Goal: Task Accomplishment & Management: Use online tool/utility

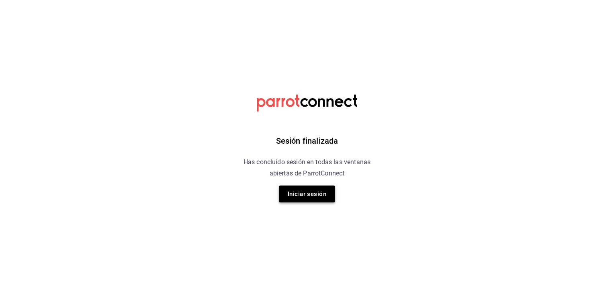
click at [315, 193] on button "Iniciar sesión" at bounding box center [307, 193] width 56 height 17
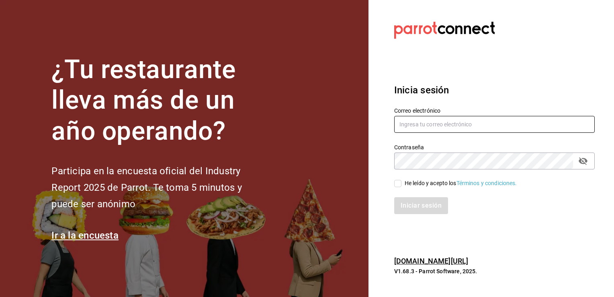
type input "[EMAIL_ADDRESS][DOMAIN_NAME]"
click at [397, 183] on input "He leído y acepto los Términos y condiciones." at bounding box center [397, 183] width 7 height 7
checkbox input "true"
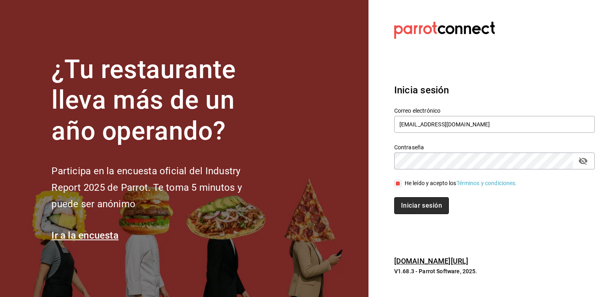
click at [406, 208] on button "Iniciar sesión" at bounding box center [421, 205] width 55 height 17
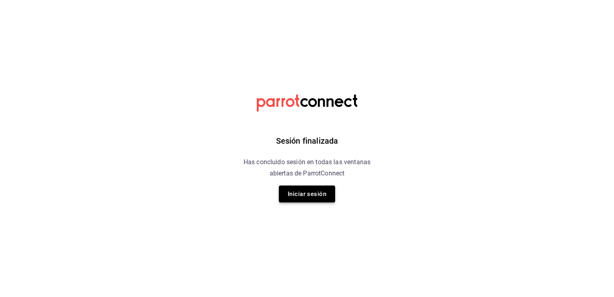
click at [308, 197] on button "Iniciar sesión" at bounding box center [307, 193] width 56 height 17
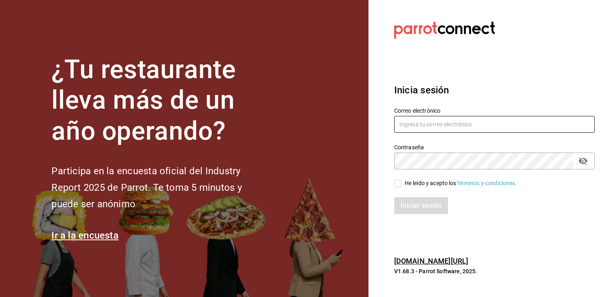
type input "[EMAIL_ADDRESS][DOMAIN_NAME]"
click at [400, 184] on input "He leído y acepto los Términos y condiciones." at bounding box center [397, 183] width 7 height 7
checkbox input "true"
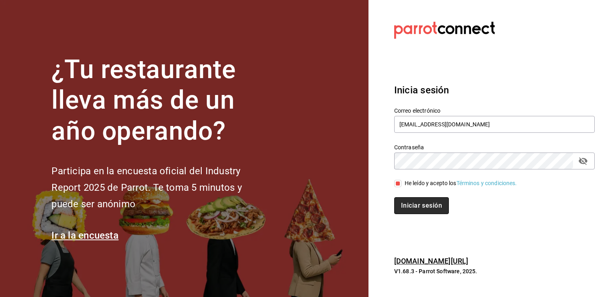
click at [404, 199] on button "Iniciar sesión" at bounding box center [421, 205] width 55 height 17
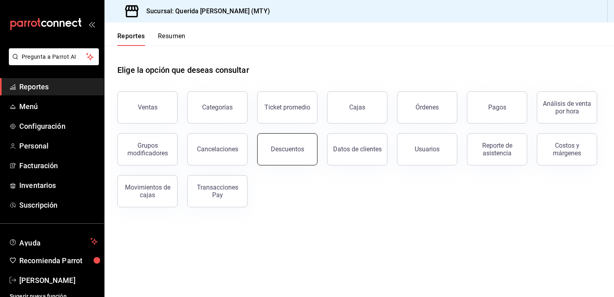
click at [296, 147] on div "Descuentos" at bounding box center [287, 149] width 33 height 8
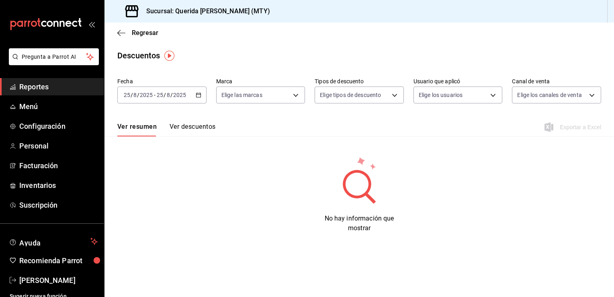
click at [198, 96] on icon "button" at bounding box center [199, 95] width 6 height 6
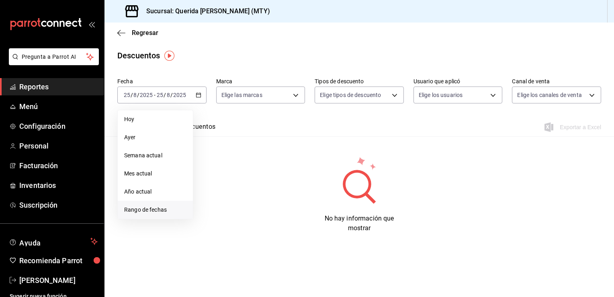
click at [166, 209] on span "Rango de fechas" at bounding box center [155, 209] width 62 height 8
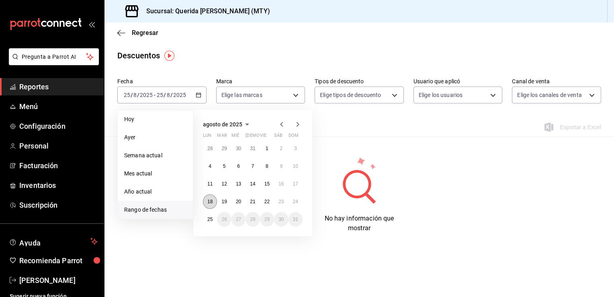
click at [209, 199] on abbr "18" at bounding box center [209, 202] width 5 height 6
click at [298, 201] on abbr "24" at bounding box center [295, 202] width 5 height 6
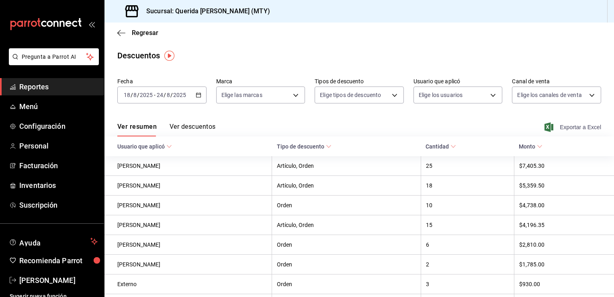
click at [573, 127] on span "Exportar a Excel" at bounding box center [573, 127] width 55 height 10
